Goal: Information Seeking & Learning: Learn about a topic

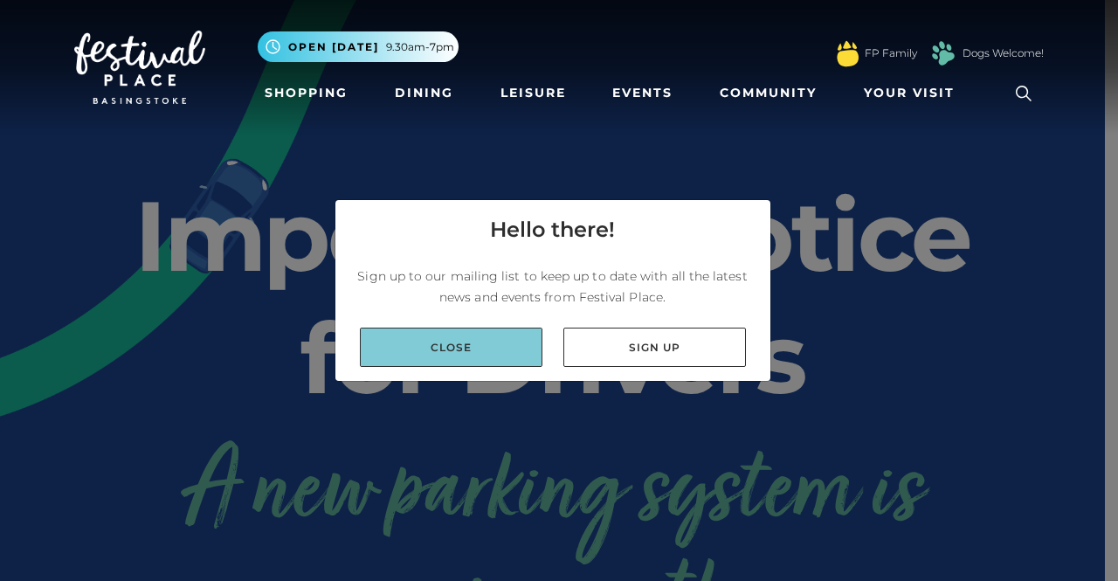
click at [491, 354] on link "Close" at bounding box center [451, 347] width 183 height 39
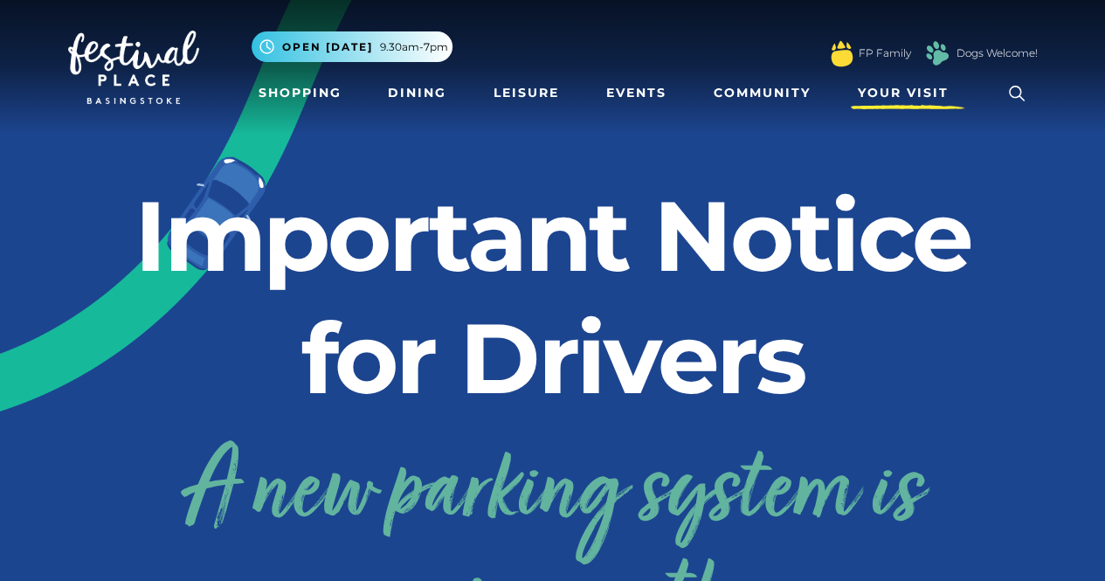
click at [909, 89] on span "Your Visit" at bounding box center [903, 93] width 91 height 18
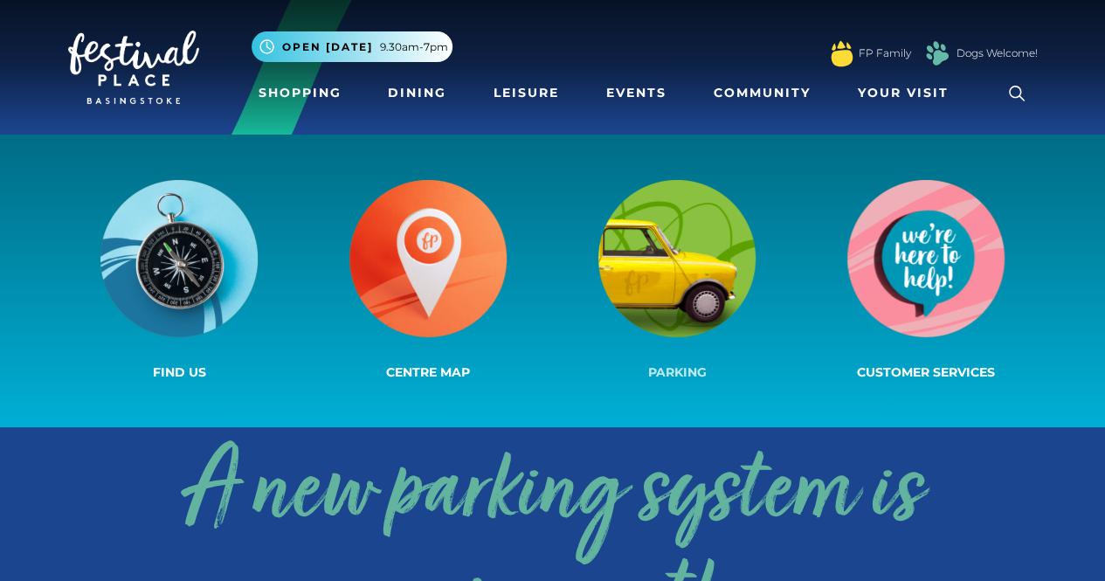
click at [693, 275] on img at bounding box center [676, 258] width 157 height 157
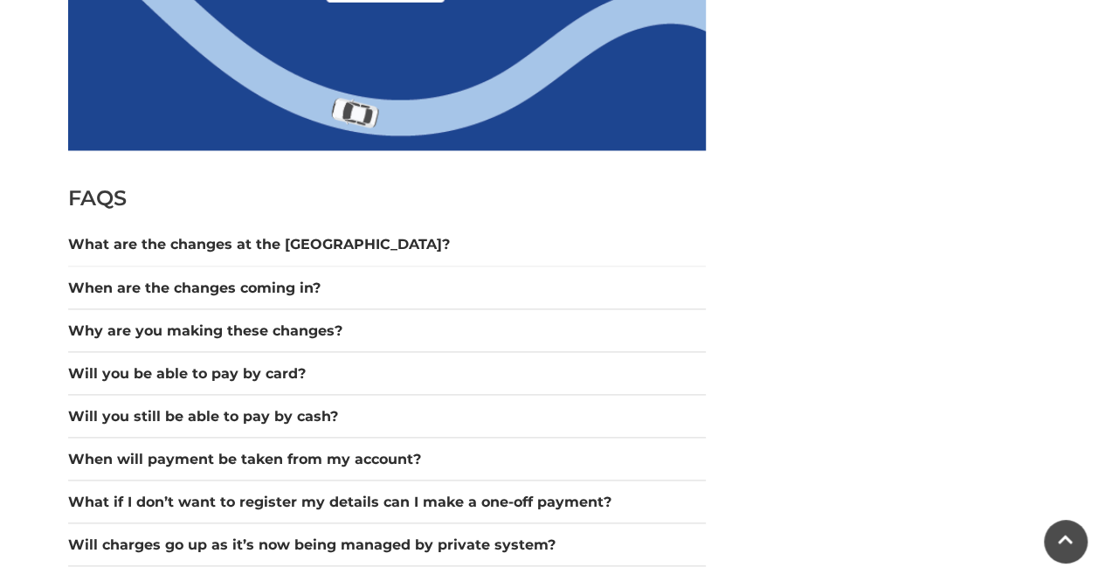
scroll to position [1397, 0]
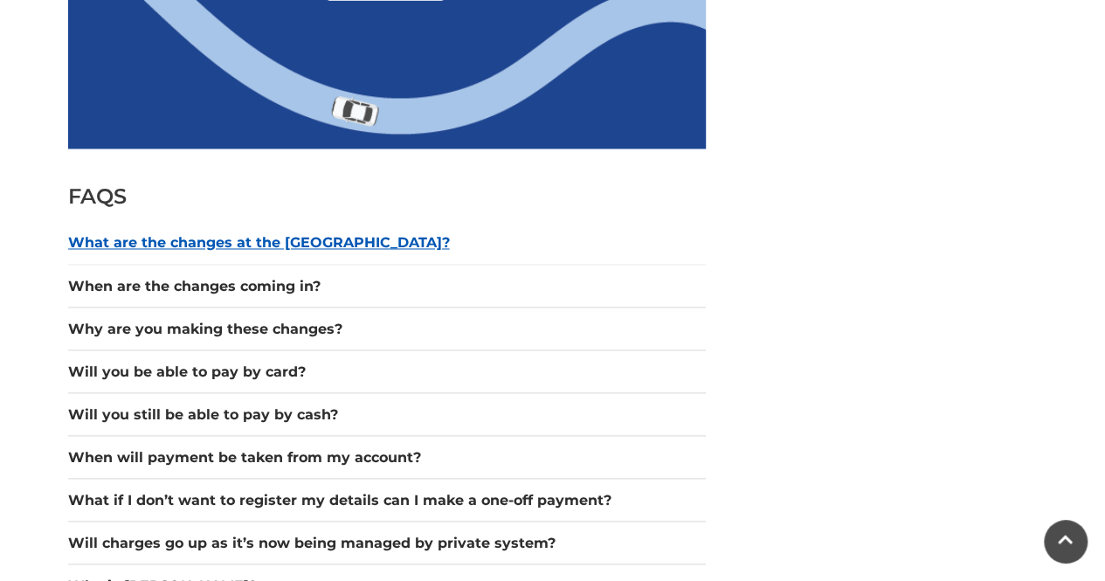
click at [349, 247] on button "What are the changes at the [GEOGRAPHIC_DATA]?" at bounding box center [387, 242] width 638 height 21
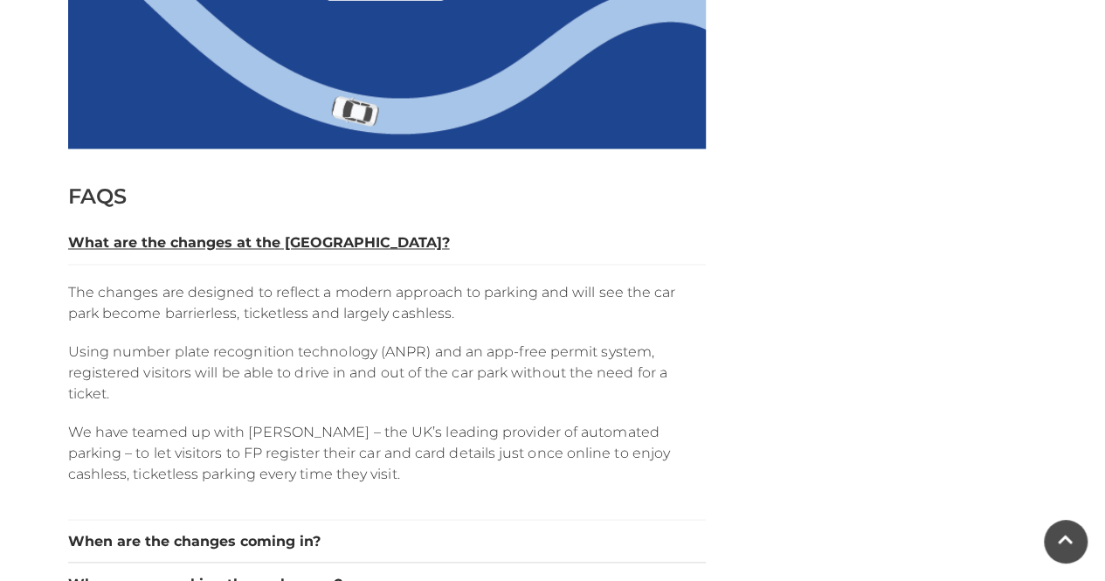
scroll to position [1485, 0]
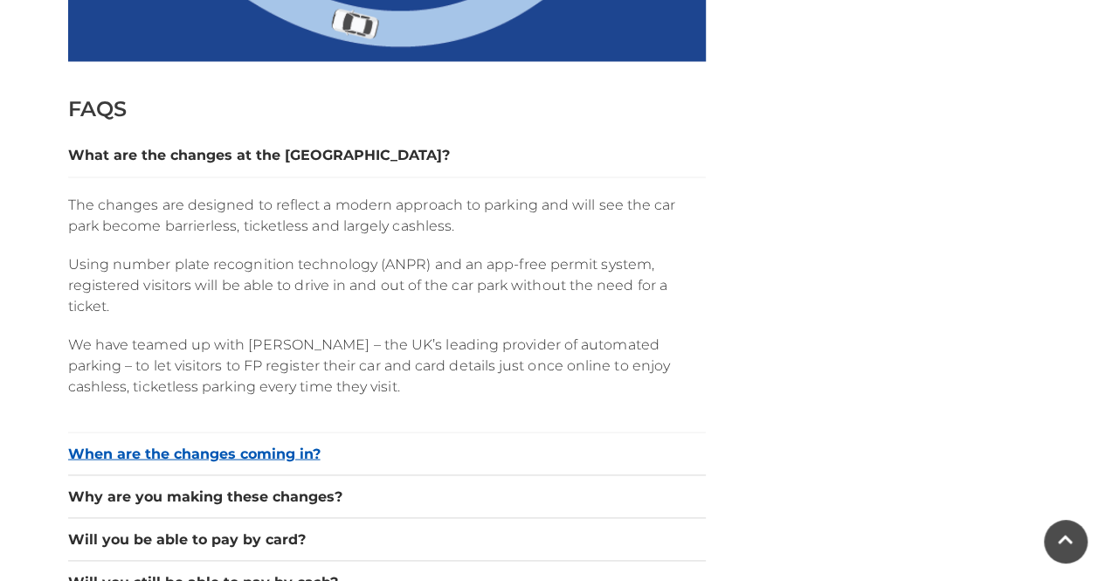
click at [303, 448] on button "When are the changes coming in?" at bounding box center [387, 453] width 638 height 21
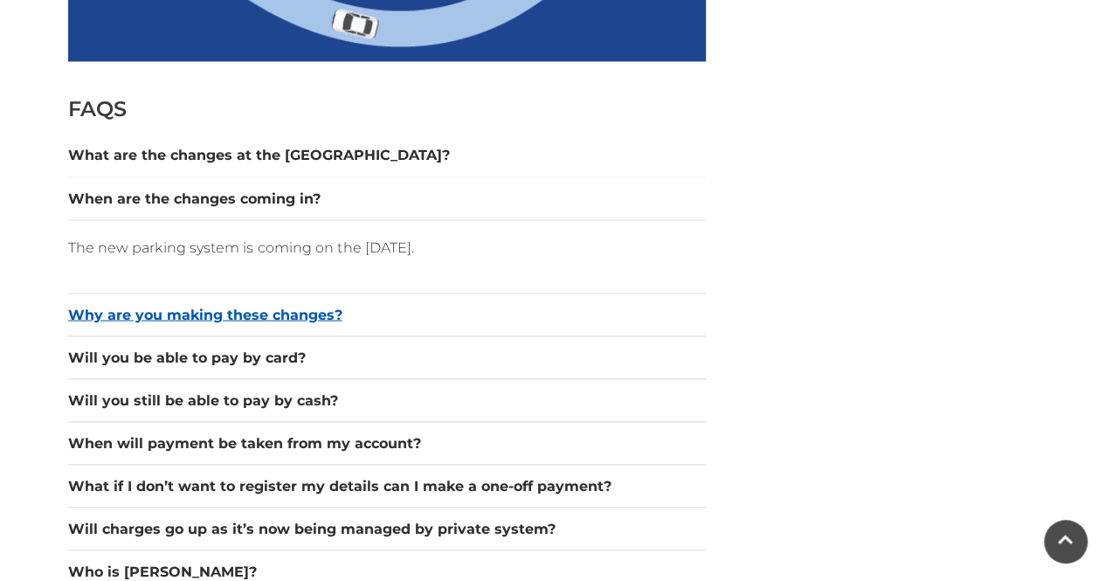
click at [320, 315] on button "Why are you making these changes?" at bounding box center [387, 314] width 638 height 21
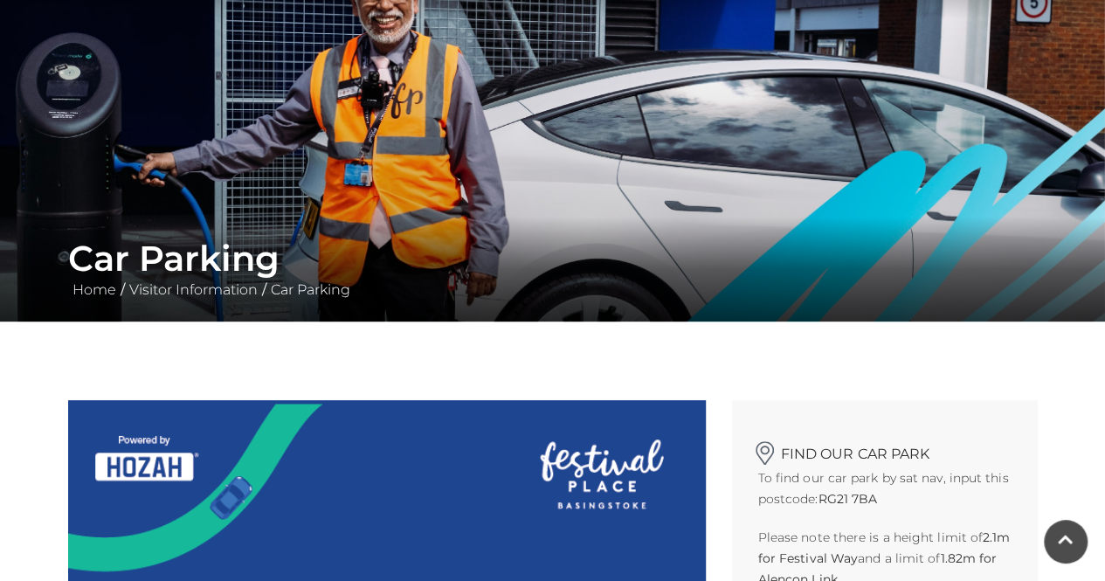
scroll to position [0, 0]
